Goal: Task Accomplishment & Management: Manage account settings

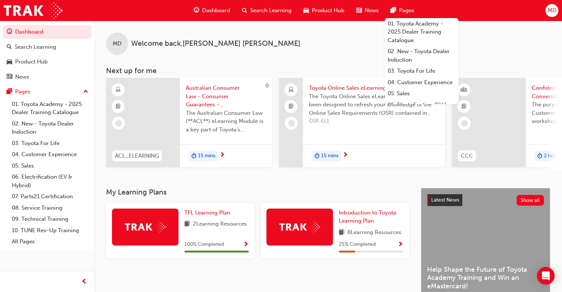
click at [555, 11] on span "MD" at bounding box center [551, 10] width 9 height 9
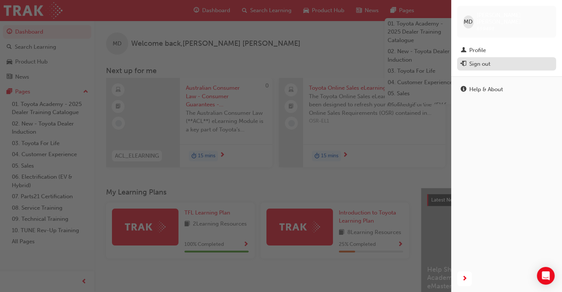
click at [492, 60] on div "Sign out" at bounding box center [507, 64] width 92 height 9
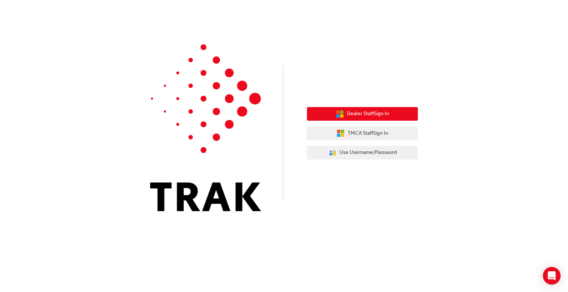
click at [359, 118] on span "Dealer Staff Sign In" at bounding box center [368, 114] width 42 height 9
click at [359, 114] on span "Dealer Staff Sign In" at bounding box center [368, 114] width 42 height 9
